Goal: Navigation & Orientation: Find specific page/section

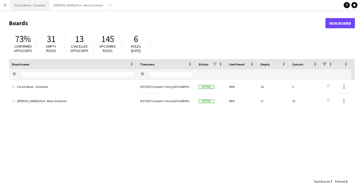
click at [32, 6] on button "Factor Meals - Schedule Close" at bounding box center [29, 5] width 39 height 10
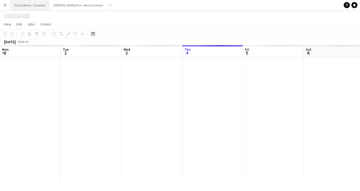
scroll to position [0, 122]
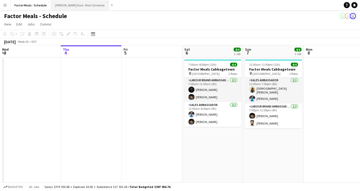
click at [77, 7] on button "[PERSON_NAME] Pure - Main Schedule Close" at bounding box center [80, 5] width 58 height 10
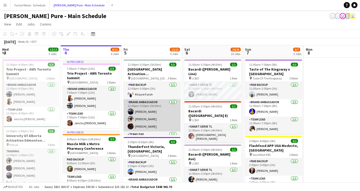
scroll to position [14, 0]
